Goal: Information Seeking & Learning: Learn about a topic

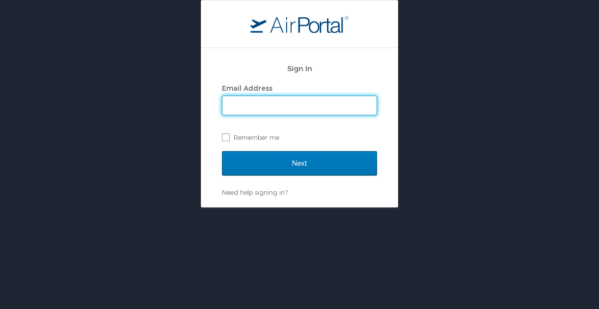
type input "[PERSON_NAME][EMAIL_ADDRESS][PERSON_NAME][DOMAIN_NAME]"
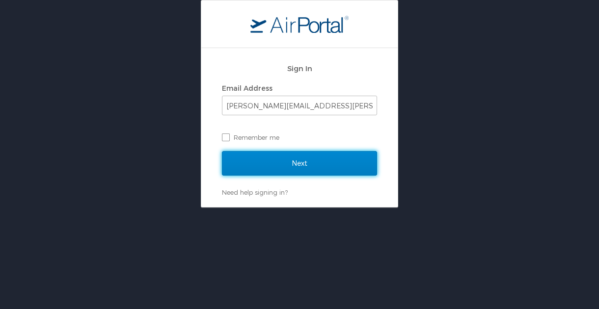
click at [290, 175] on input "Next" at bounding box center [299, 163] width 155 height 25
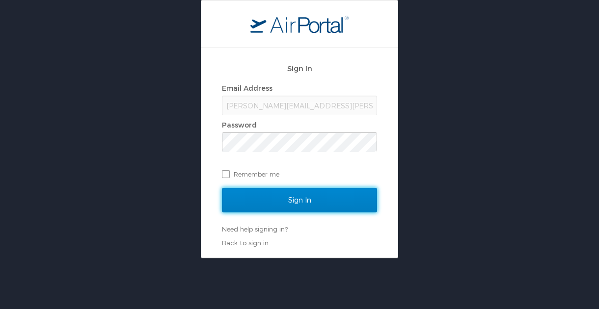
click at [296, 208] on input "Sign In" at bounding box center [299, 200] width 155 height 25
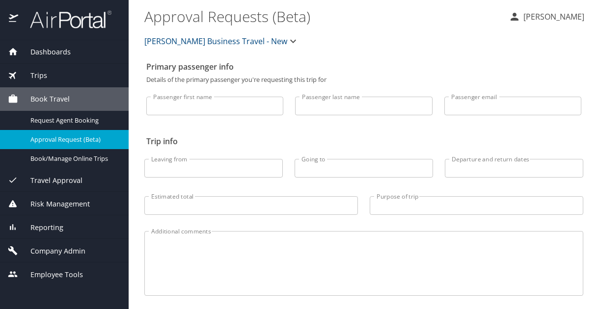
click at [53, 257] on div "Company Admin" at bounding box center [64, 251] width 129 height 24
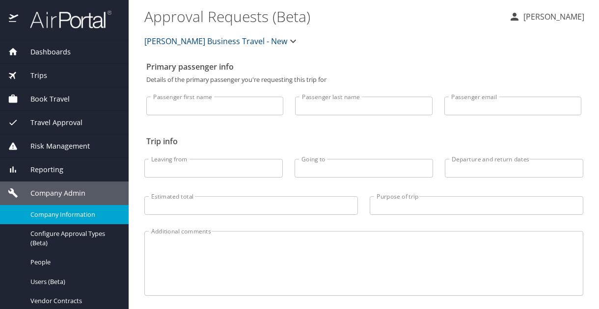
click at [61, 216] on span "Company Information" at bounding box center [73, 214] width 86 height 9
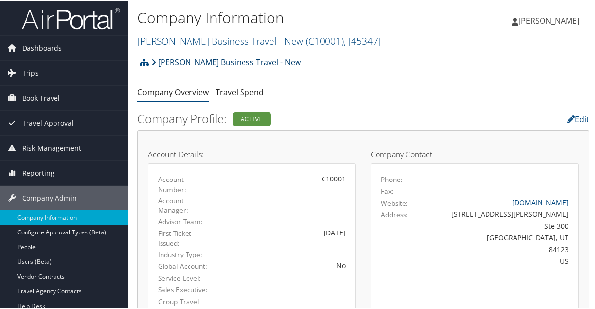
click at [208, 59] on link "Christopherson Business Travel - New" at bounding box center [226, 62] width 150 height 20
click at [212, 58] on link "[PERSON_NAME] Business Travel - New" at bounding box center [226, 62] width 150 height 20
click at [154, 58] on icon at bounding box center [153, 61] width 5 height 8
click at [242, 64] on link "[PERSON_NAME] Business Travel - New" at bounding box center [226, 62] width 150 height 20
click at [253, 43] on link "[PERSON_NAME] Business Travel - New ( C10001 ) , [ 45347 ]" at bounding box center [260, 39] width 244 height 13
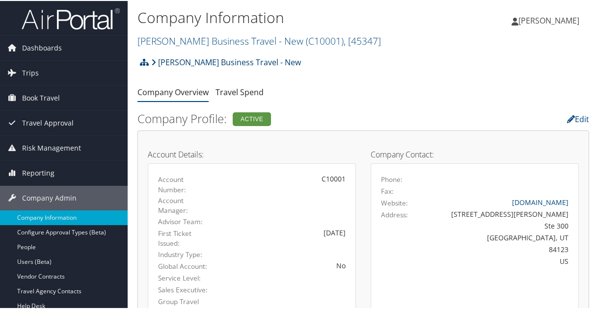
click at [219, 58] on link "[PERSON_NAME] Business Travel - New" at bounding box center [226, 62] width 150 height 20
click at [236, 42] on link "Christopherson Business Travel - New ( C10001 ) , [ 45347 ]" at bounding box center [260, 39] width 244 height 13
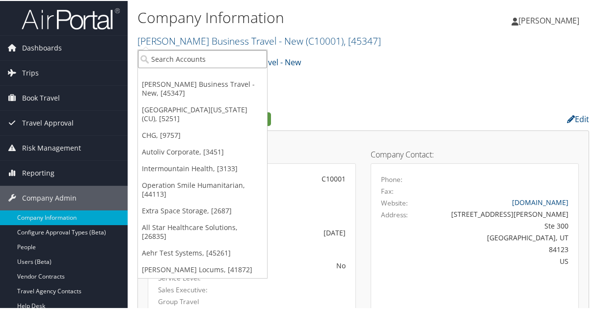
click at [185, 52] on input "search" at bounding box center [202, 58] width 129 height 18
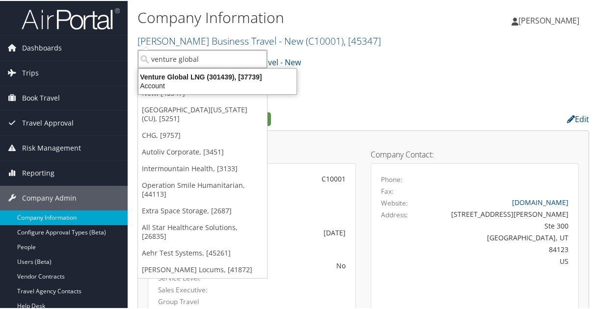
type input "venture global"
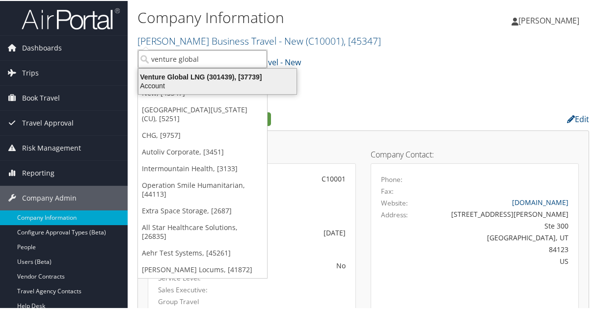
click at [175, 73] on div "Venture Global LNG (301439), [37739]" at bounding box center [218, 76] width 170 height 9
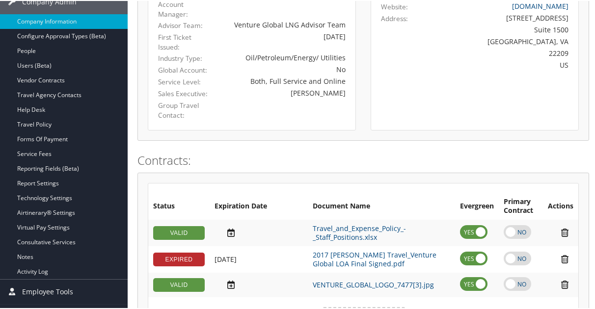
scroll to position [246, 0]
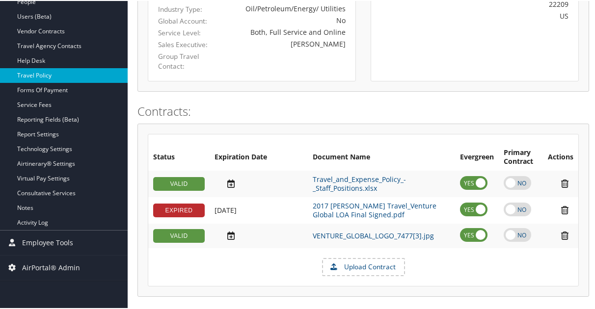
click at [37, 70] on link "Travel Policy" at bounding box center [64, 74] width 128 height 15
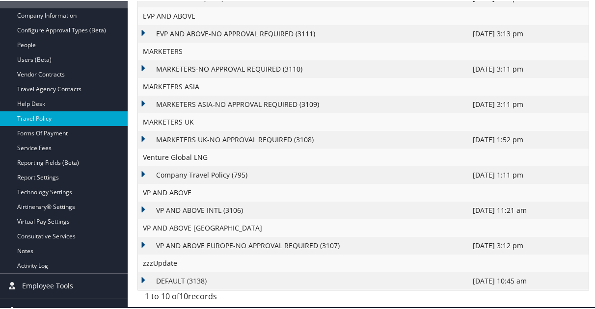
scroll to position [215, 0]
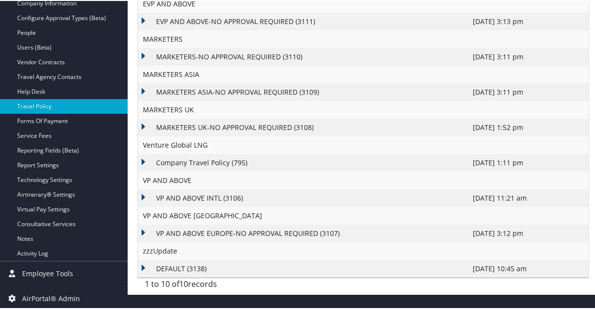
click at [179, 195] on td "VP AND ABOVE INTL (3106)" at bounding box center [303, 198] width 330 height 18
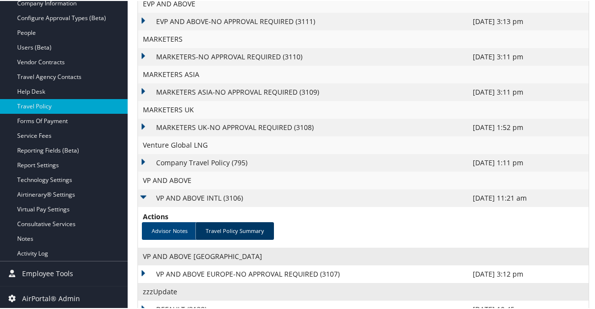
click at [230, 226] on link "Travel Policy Summary" at bounding box center [235, 231] width 79 height 18
click at [234, 229] on link "Travel Policy Summary" at bounding box center [235, 231] width 79 height 18
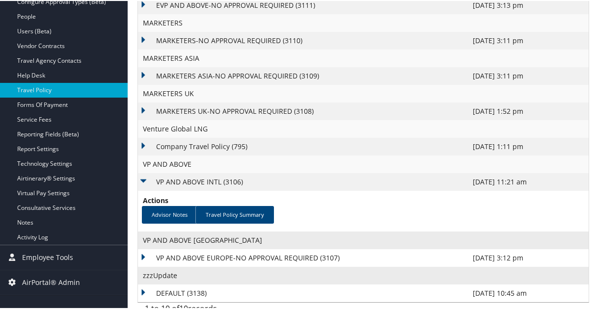
scroll to position [240, 0]
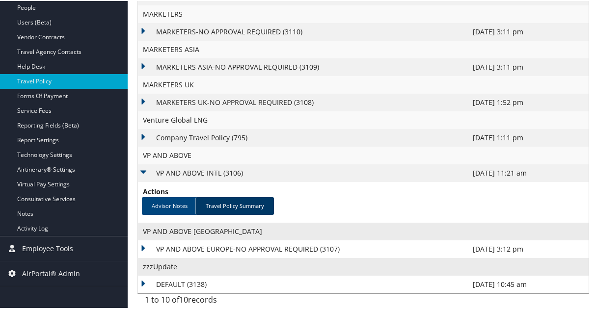
click at [231, 208] on link "Travel Policy Summary" at bounding box center [235, 206] width 79 height 18
click at [232, 204] on link "Travel Policy Summary" at bounding box center [235, 206] width 79 height 18
click at [165, 202] on link "Advisor Notes" at bounding box center [170, 206] width 56 height 18
click at [225, 206] on link "Travel Policy Summary" at bounding box center [235, 206] width 79 height 18
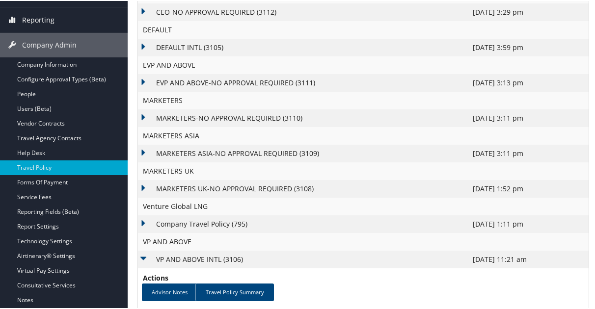
scroll to position [141, 0]
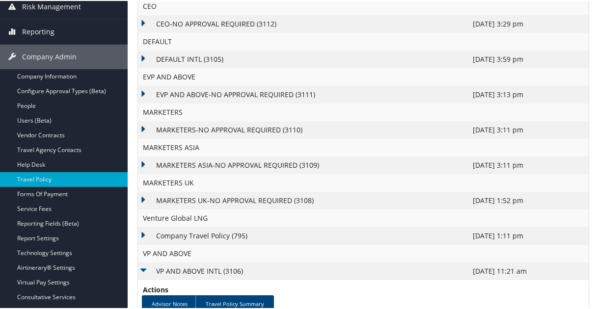
click at [185, 53] on td "DEFAULT INTL (3105)" at bounding box center [303, 59] width 330 height 18
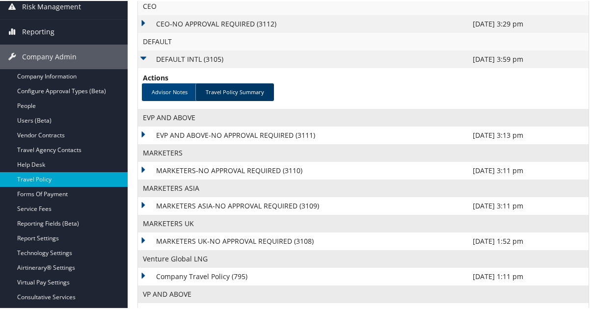
click at [226, 88] on link "Travel Policy Summary" at bounding box center [235, 92] width 79 height 18
click at [242, 91] on link "Travel Policy Summary" at bounding box center [235, 92] width 79 height 18
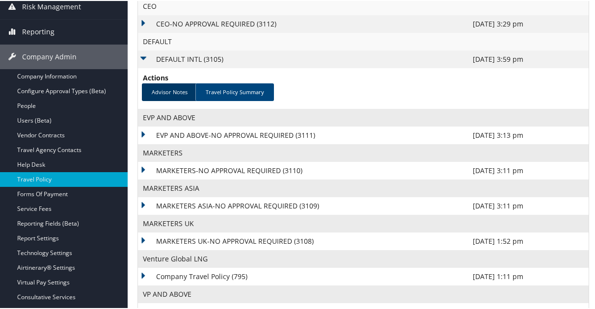
click at [167, 92] on link "Advisor Notes" at bounding box center [170, 92] width 56 height 18
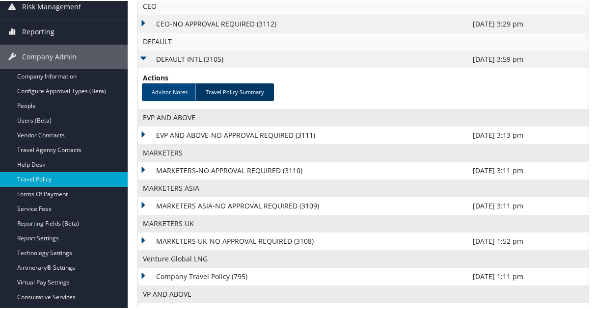
click at [246, 89] on link "Travel Policy Summary" at bounding box center [235, 92] width 79 height 18
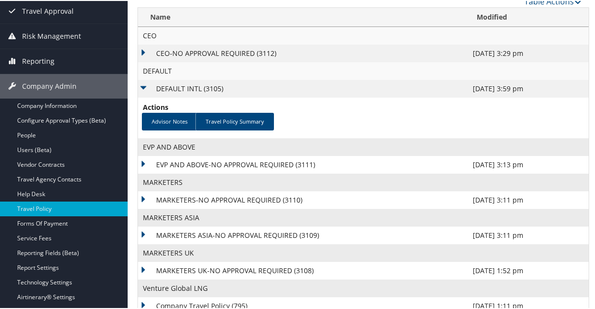
scroll to position [134, 0]
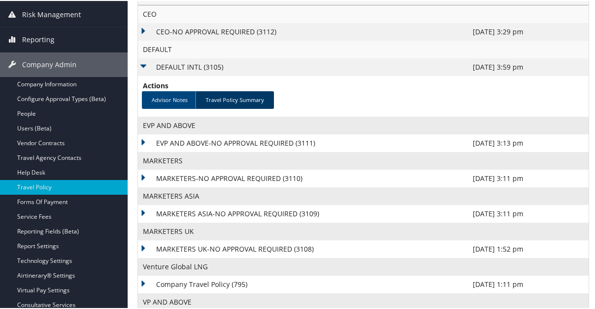
click at [234, 98] on link "Travel Policy Summary" at bounding box center [235, 99] width 79 height 18
click at [236, 96] on link "Travel Policy Summary" at bounding box center [235, 99] width 79 height 18
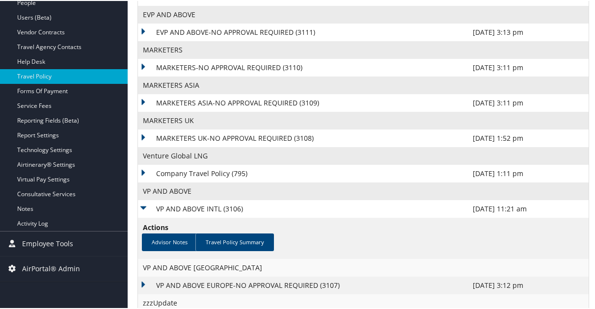
scroll to position [281, 0]
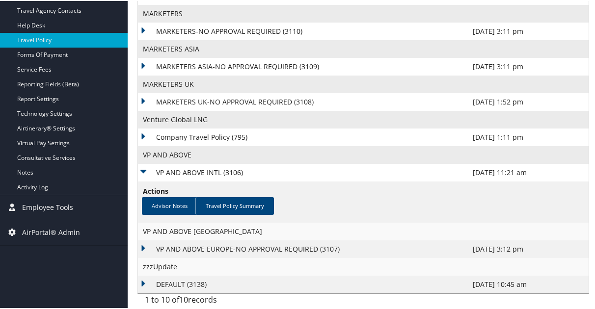
click at [193, 135] on td "Company Travel Policy (795)" at bounding box center [303, 137] width 330 height 18
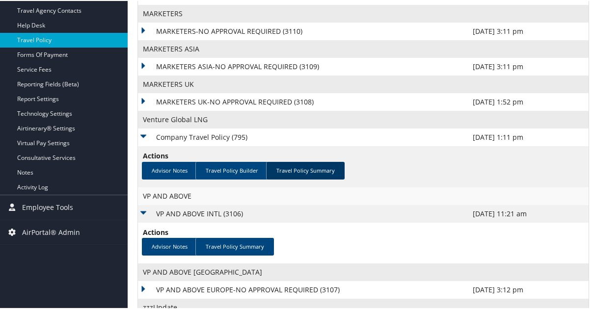
click at [313, 168] on link "Travel Policy Summary" at bounding box center [305, 170] width 79 height 18
click at [300, 165] on link "Travel Policy Summary" at bounding box center [305, 170] width 79 height 18
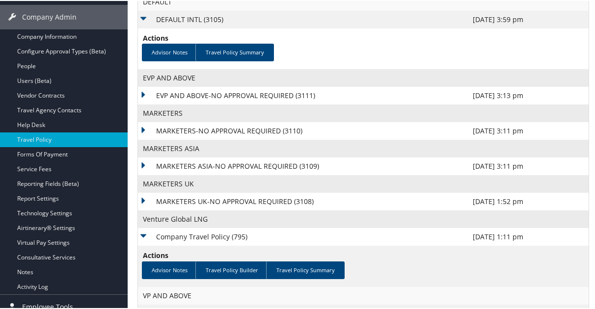
scroll to position [197, 0]
